Goal: Transaction & Acquisition: Purchase product/service

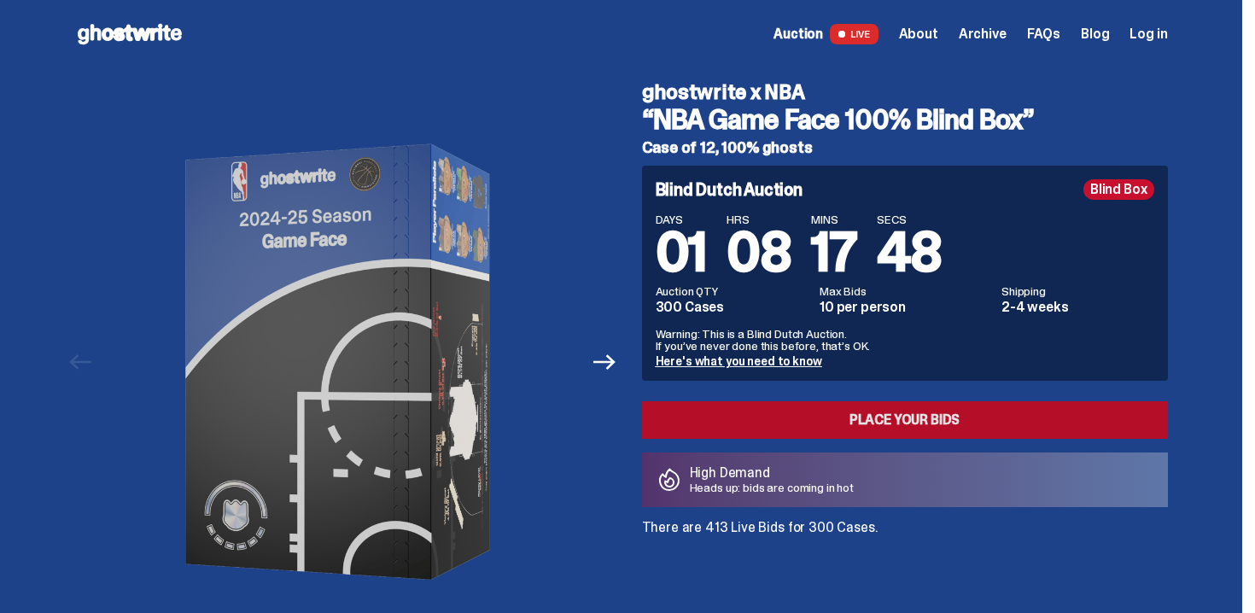
click at [694, 435] on link "Place your Bids" at bounding box center [905, 420] width 526 height 38
